Goal: Task Accomplishment & Management: Manage account settings

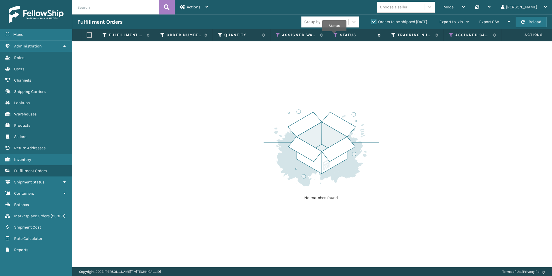
click at [334, 35] on icon at bounding box center [336, 34] width 5 height 5
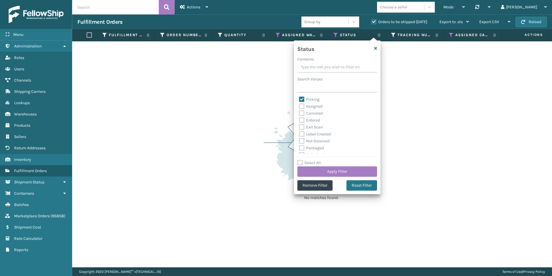
click at [301, 98] on label "Picking" at bounding box center [309, 99] width 21 height 5
click at [300, 98] on input "Picking" at bounding box center [299, 98] width 0 height 4
checkbox input "false"
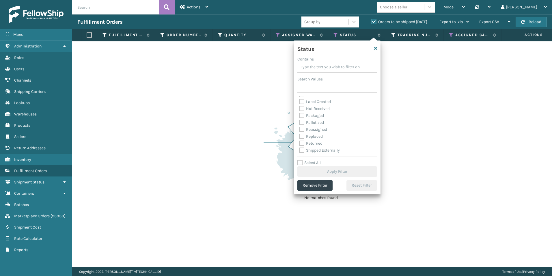
click at [303, 123] on label "Palletized" at bounding box center [311, 122] width 25 height 5
click at [300, 123] on input "Palletized" at bounding box center [299, 121] width 0 height 4
checkbox input "true"
click at [339, 170] on button "Apply Filter" at bounding box center [338, 171] width 80 height 10
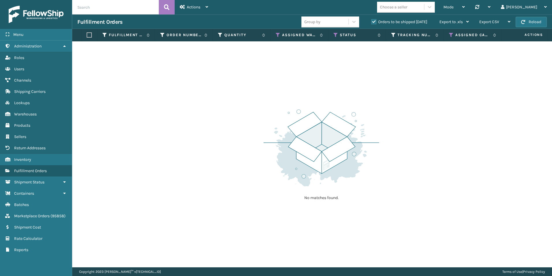
click at [375, 20] on label "Orders to be shipped [DATE]" at bounding box center [399, 21] width 56 height 5
click at [372, 20] on input "Orders to be shipped [DATE]" at bounding box center [371, 20] width 0 height 4
click at [451, 35] on icon at bounding box center [451, 34] width 5 height 5
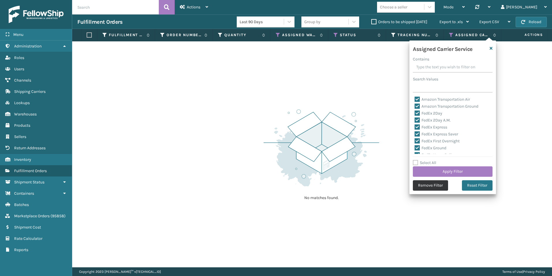
click at [429, 188] on button "Remove Filter" at bounding box center [430, 185] width 35 height 10
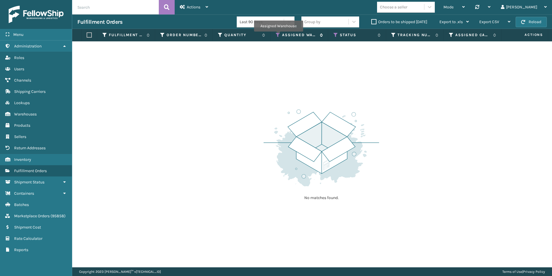
click at [278, 36] on icon at bounding box center [278, 34] width 5 height 5
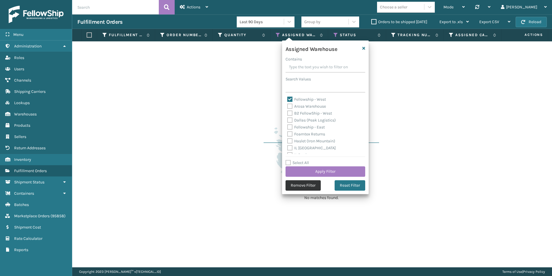
click at [306, 187] on button "Remove Filter" at bounding box center [303, 185] width 35 height 10
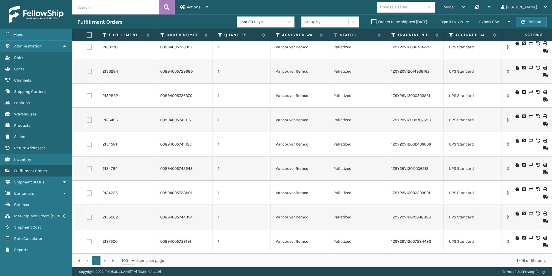
scroll to position [0, 0]
